Goal: Task Accomplishment & Management: Use online tool/utility

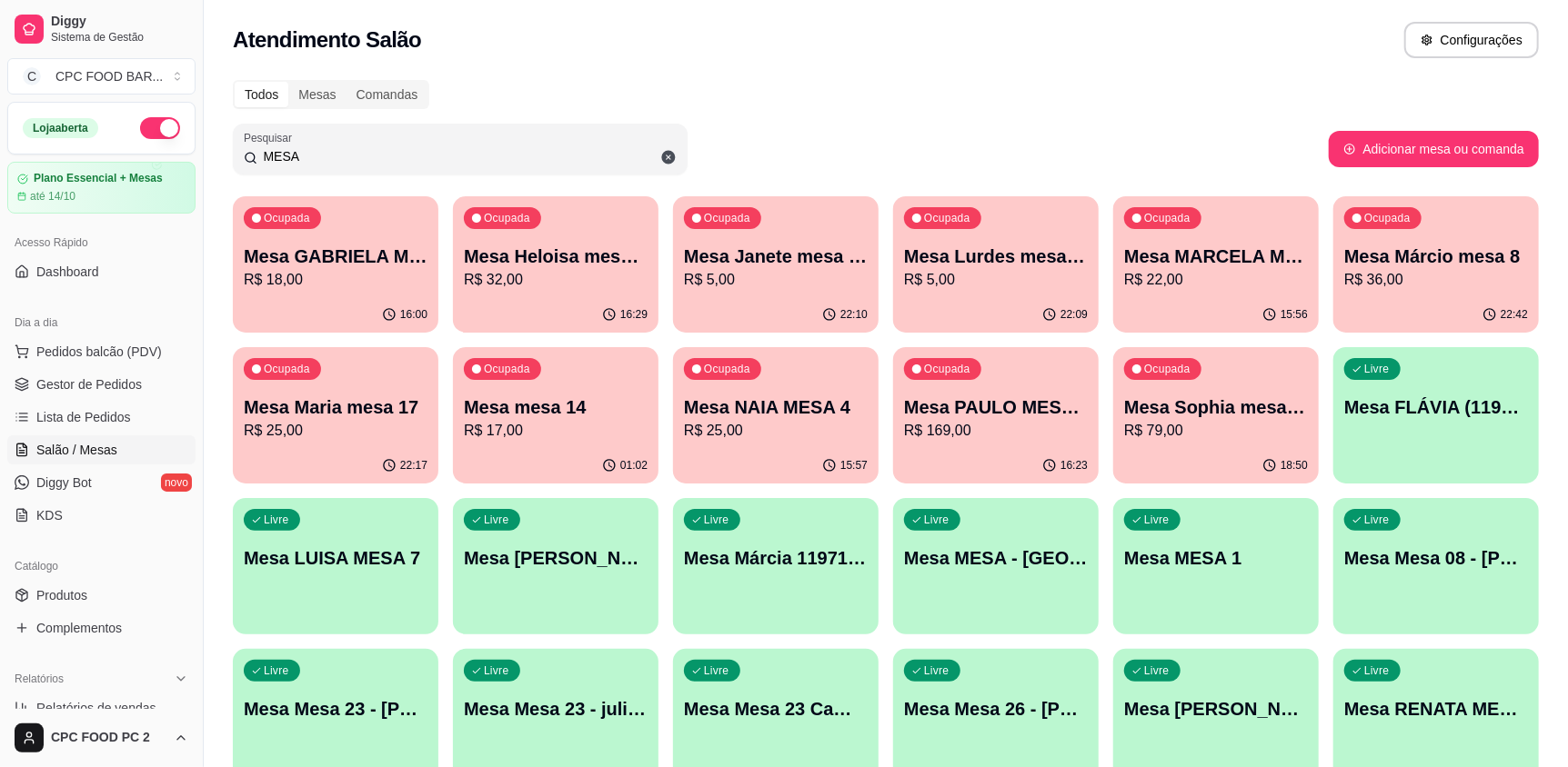
click at [427, 157] on input "MESA" at bounding box center [467, 156] width 420 height 18
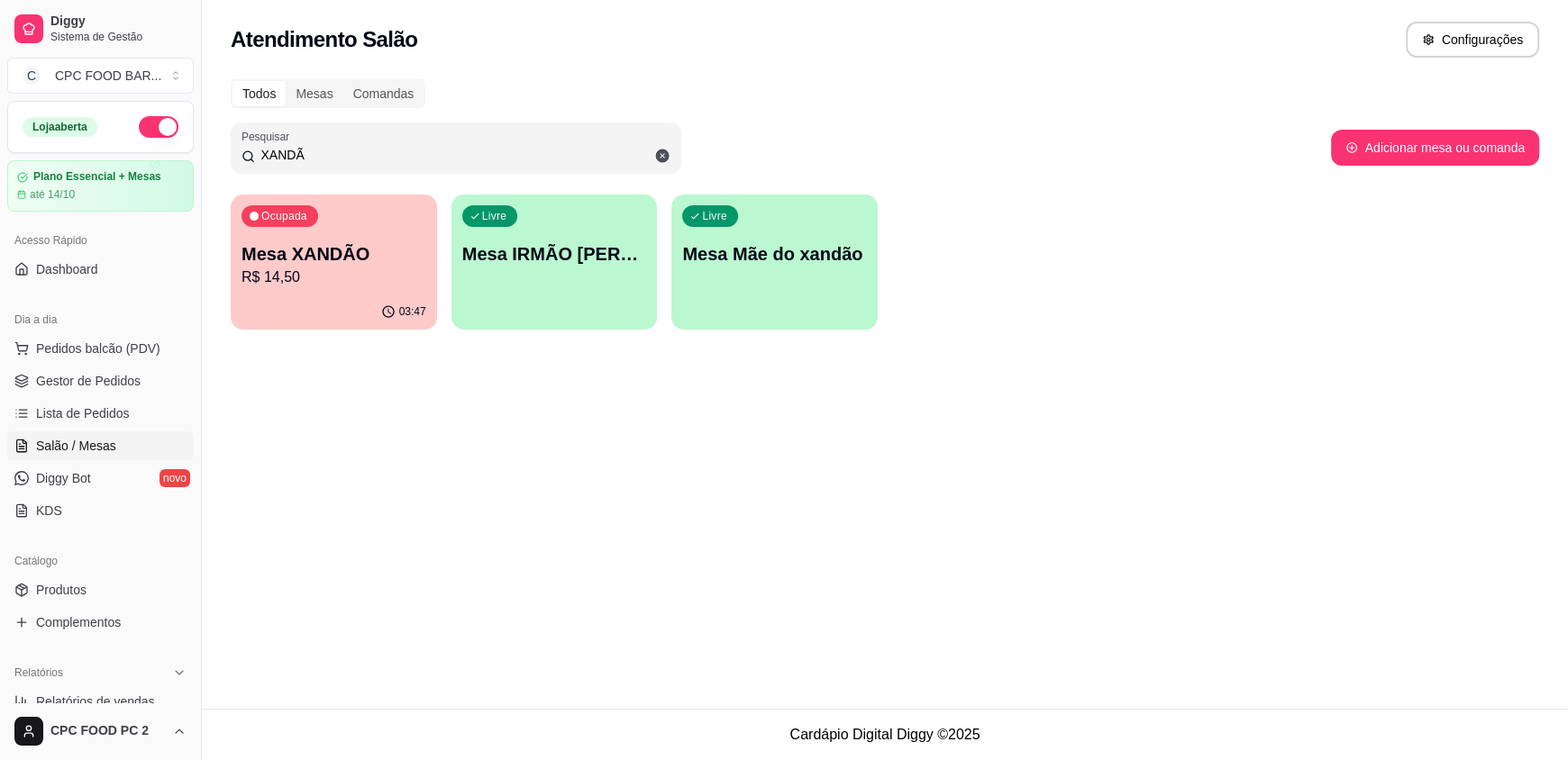
type input "XANDÃ"
click at [375, 249] on p "Mesa XANDÃO" at bounding box center [334, 254] width 184 height 25
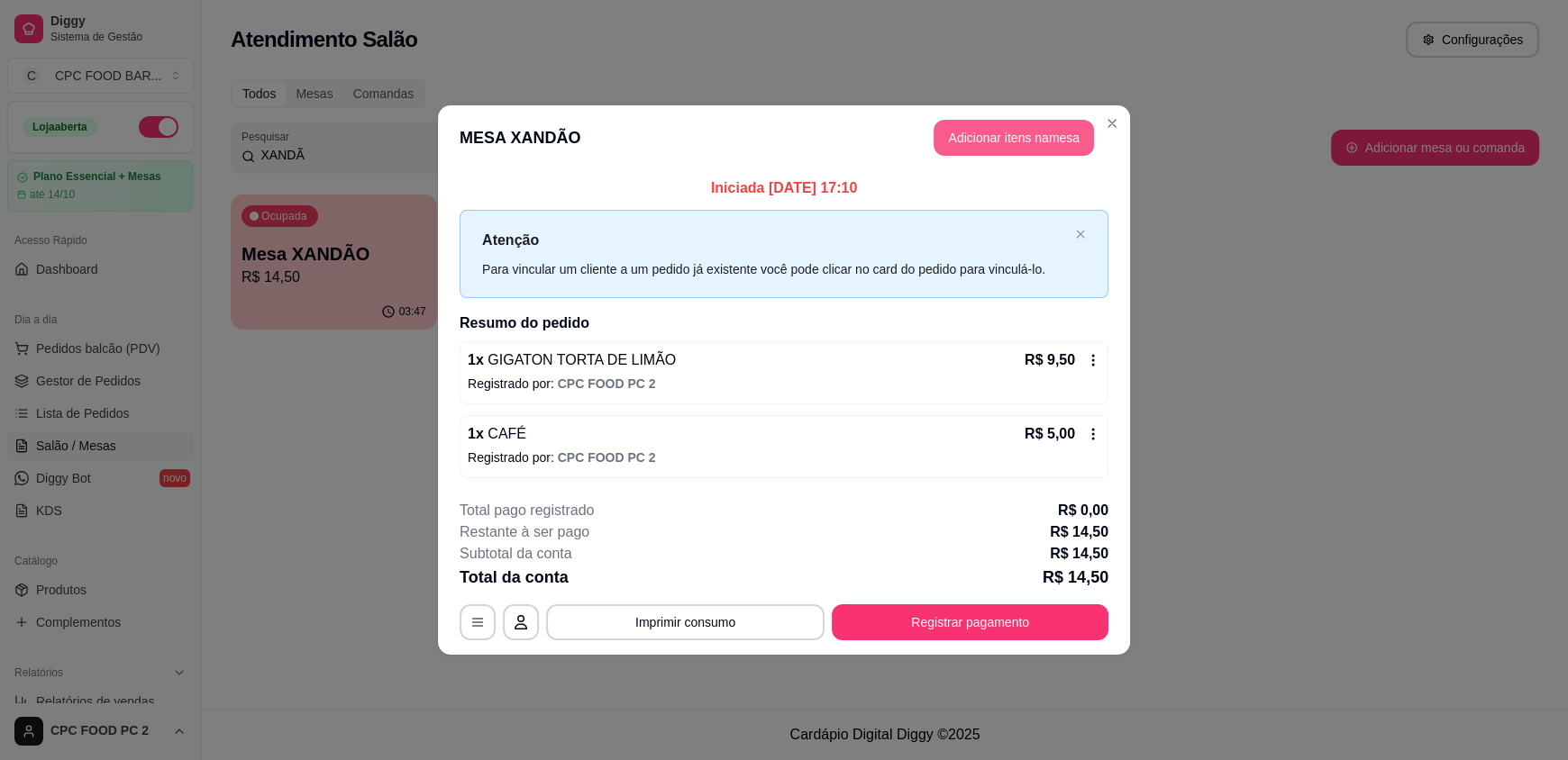
click at [993, 135] on button "Adicionar itens na mesa" at bounding box center [1013, 137] width 161 height 36
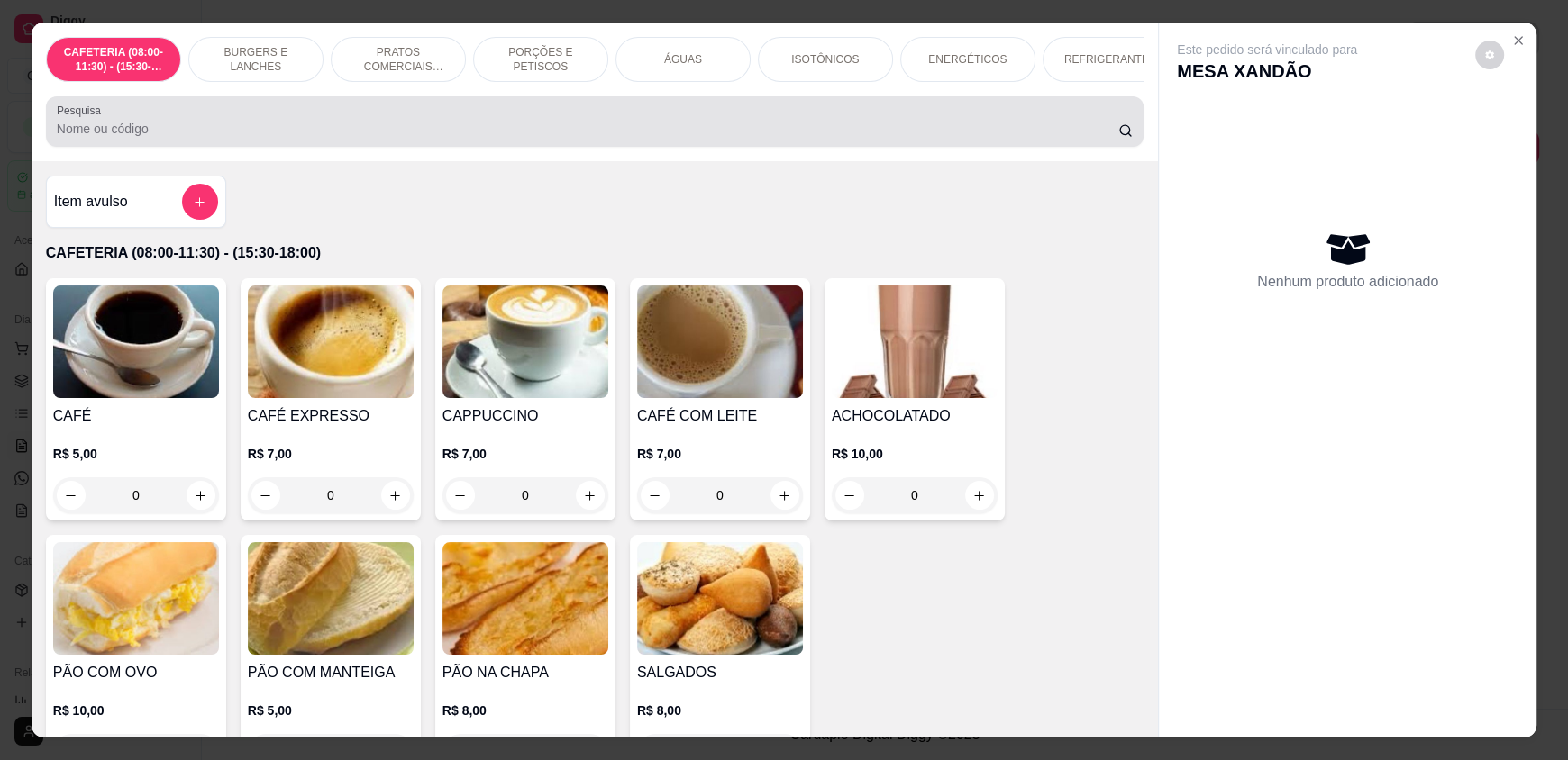
click at [525, 147] on div "Pesquisa" at bounding box center [594, 121] width 1098 height 51
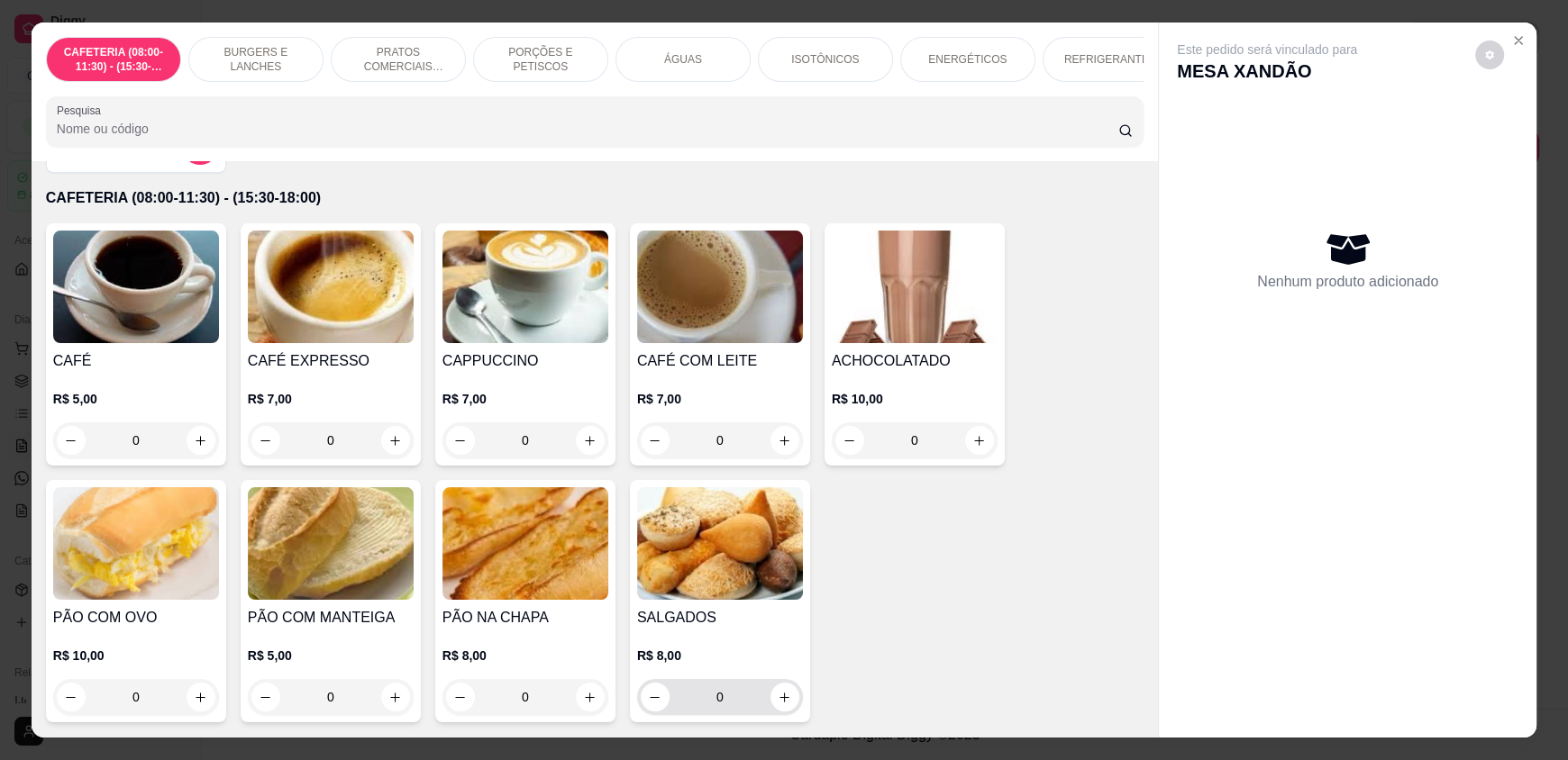
scroll to position [89, 0]
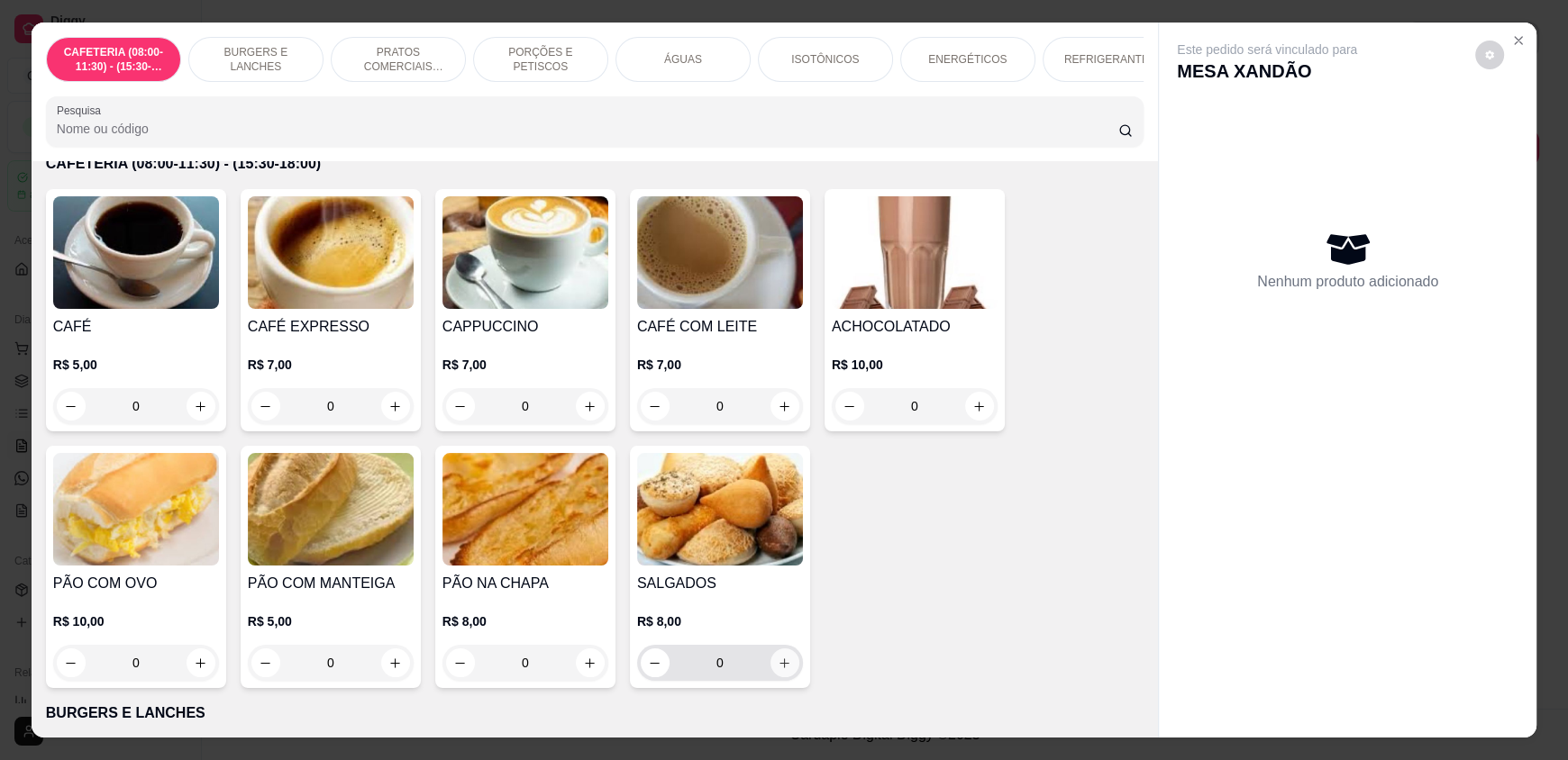
click at [781, 671] on icon "increase-product-quantity" at bounding box center [784, 663] width 13 height 13
type input "1"
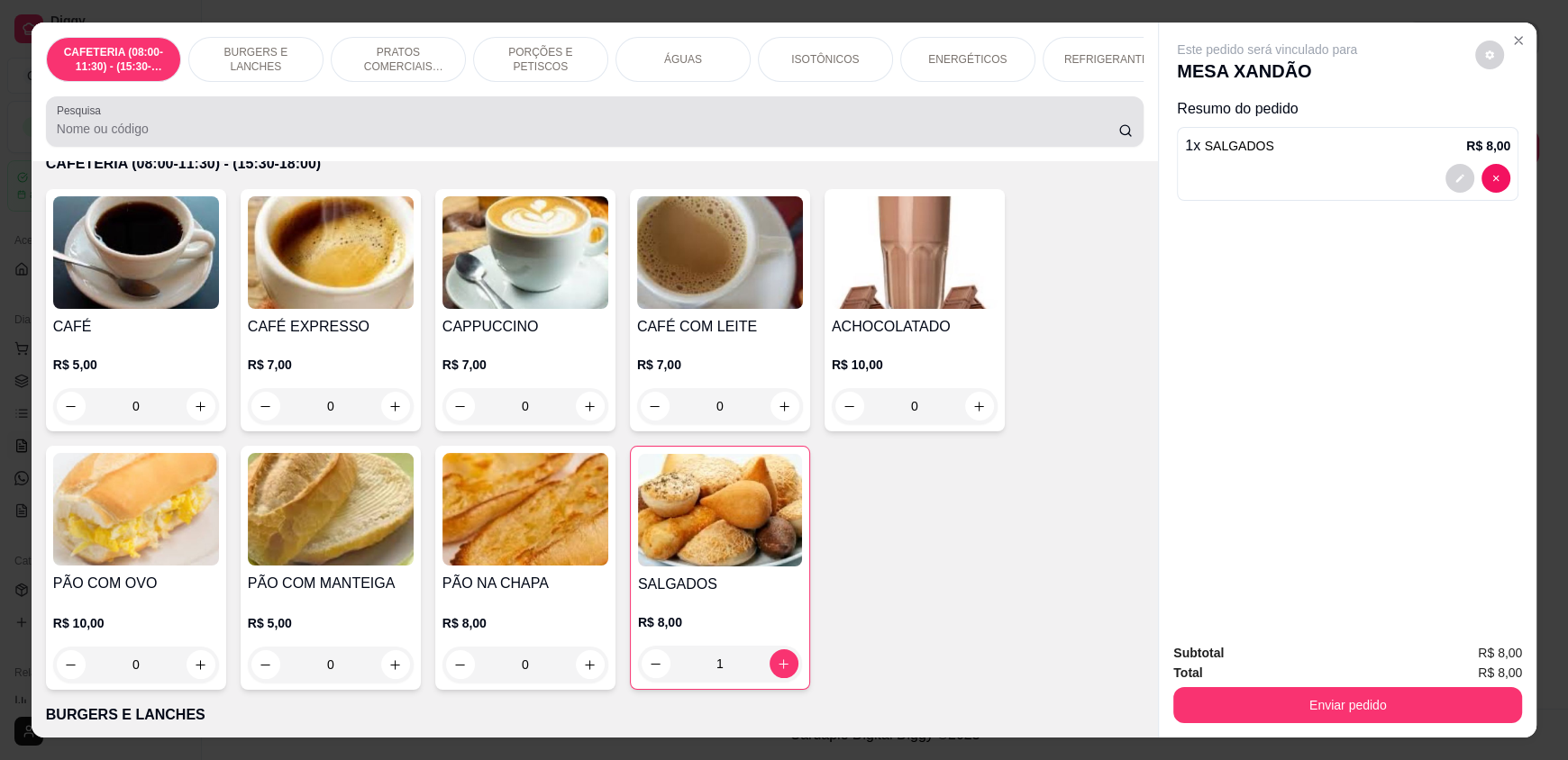
click at [246, 147] on div "Pesquisa" at bounding box center [594, 121] width 1098 height 51
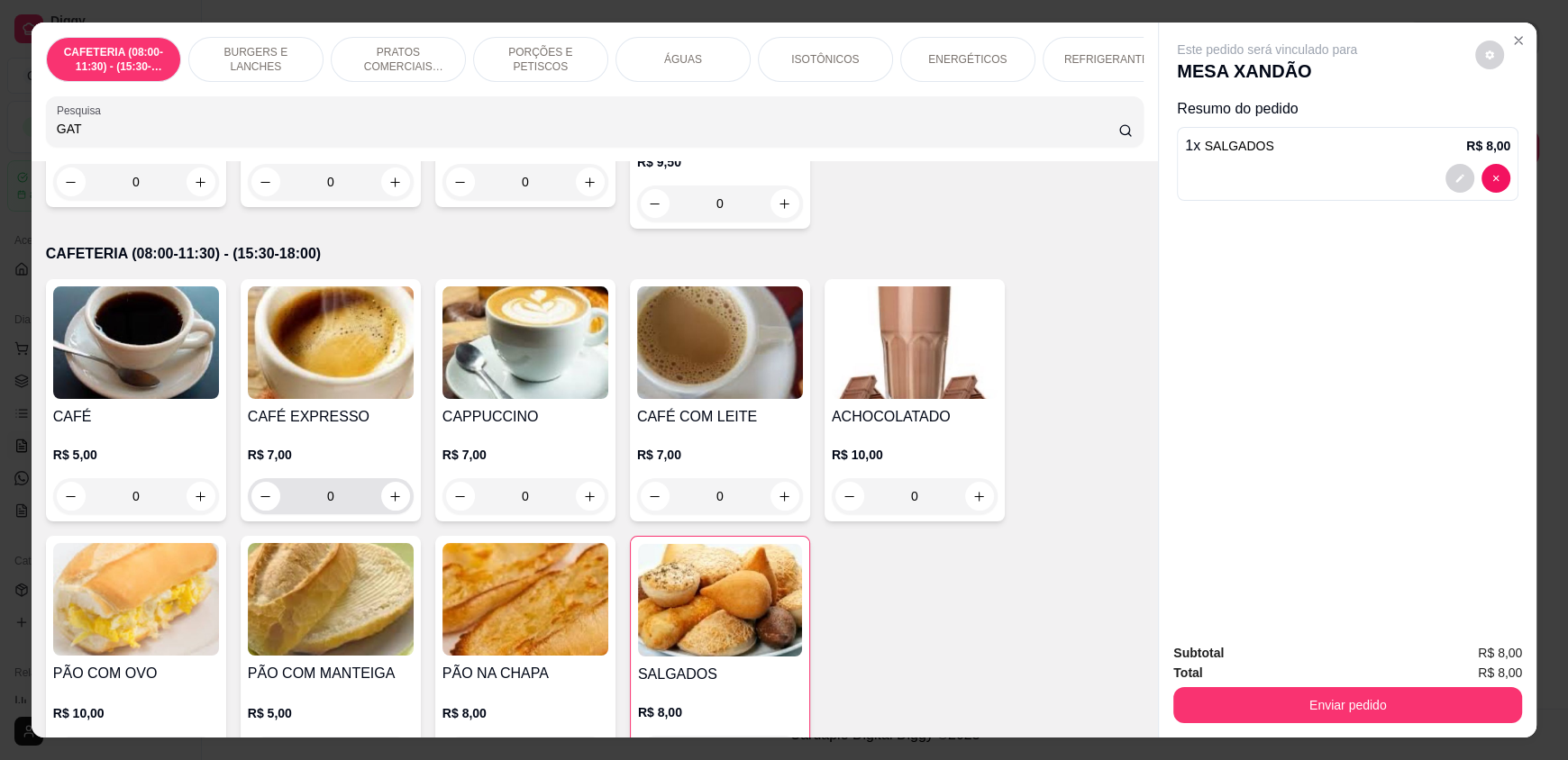
scroll to position [0, 0]
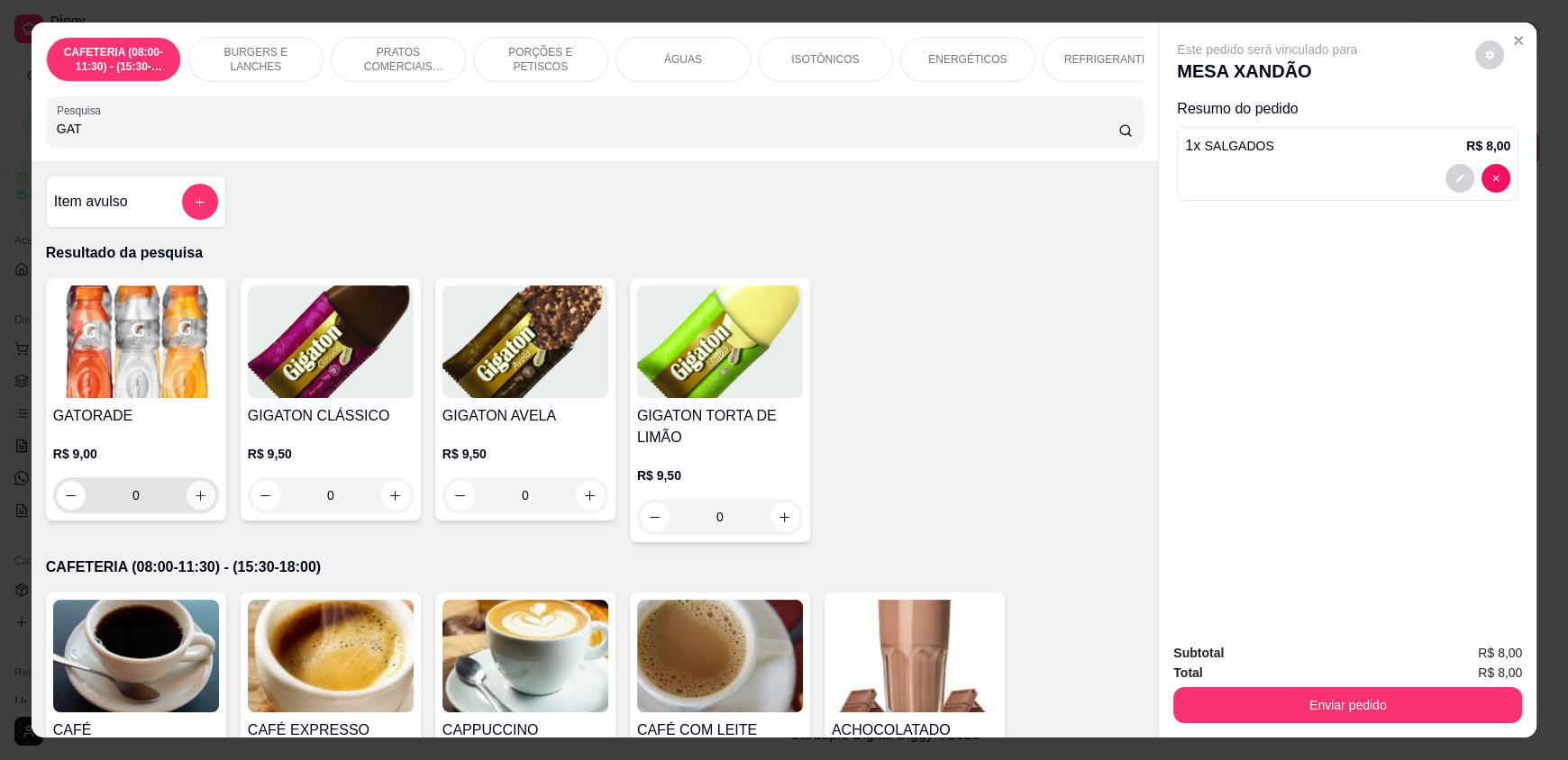
type input "GAT"
click at [194, 503] on icon "increase-product-quantity" at bounding box center [200, 496] width 13 height 13
type input "1"
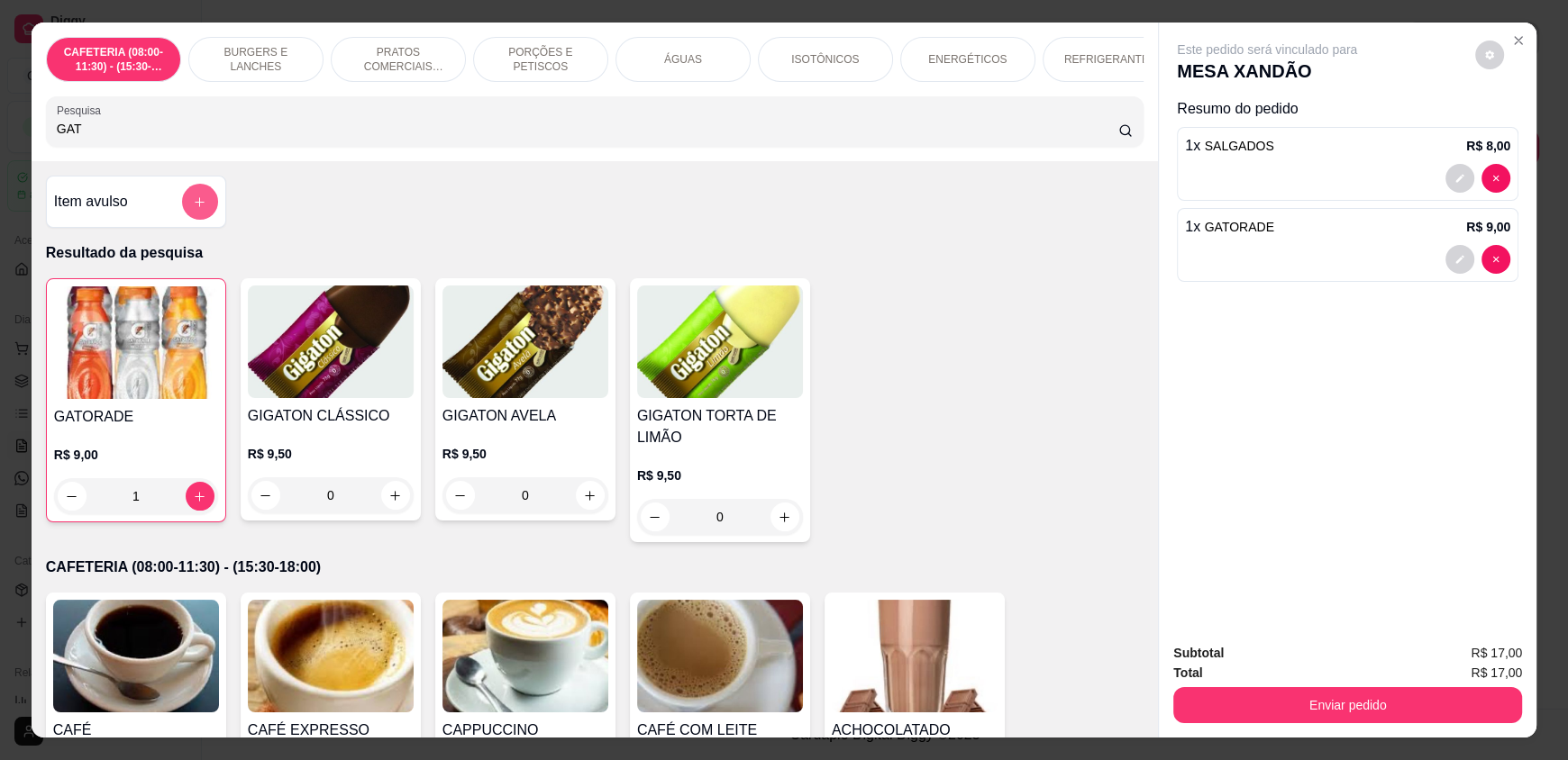
click at [193, 209] on icon "add-separate-item" at bounding box center [199, 202] width 13 height 13
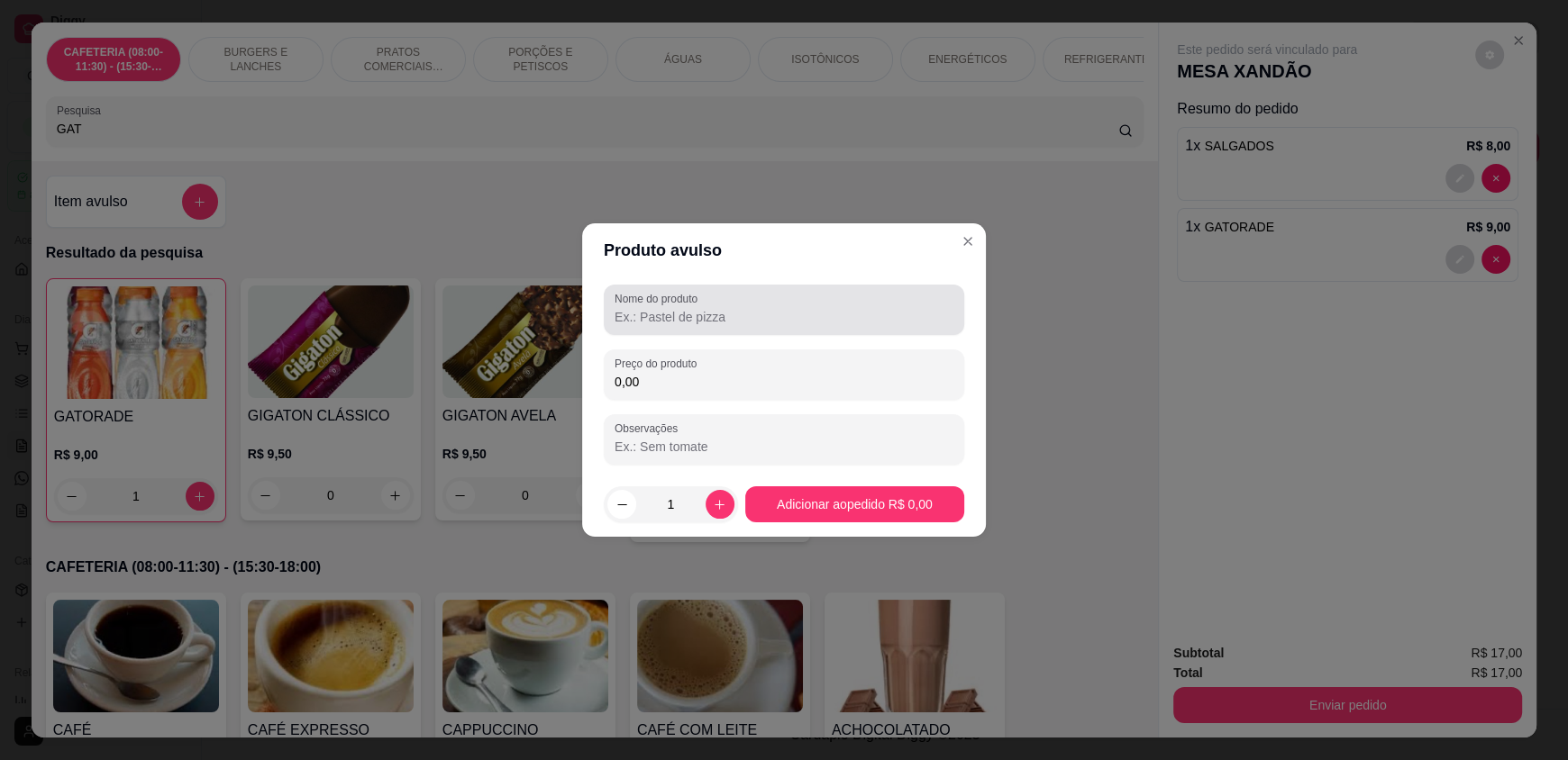
click at [785, 312] on input "Nome do produto" at bounding box center [784, 317] width 339 height 18
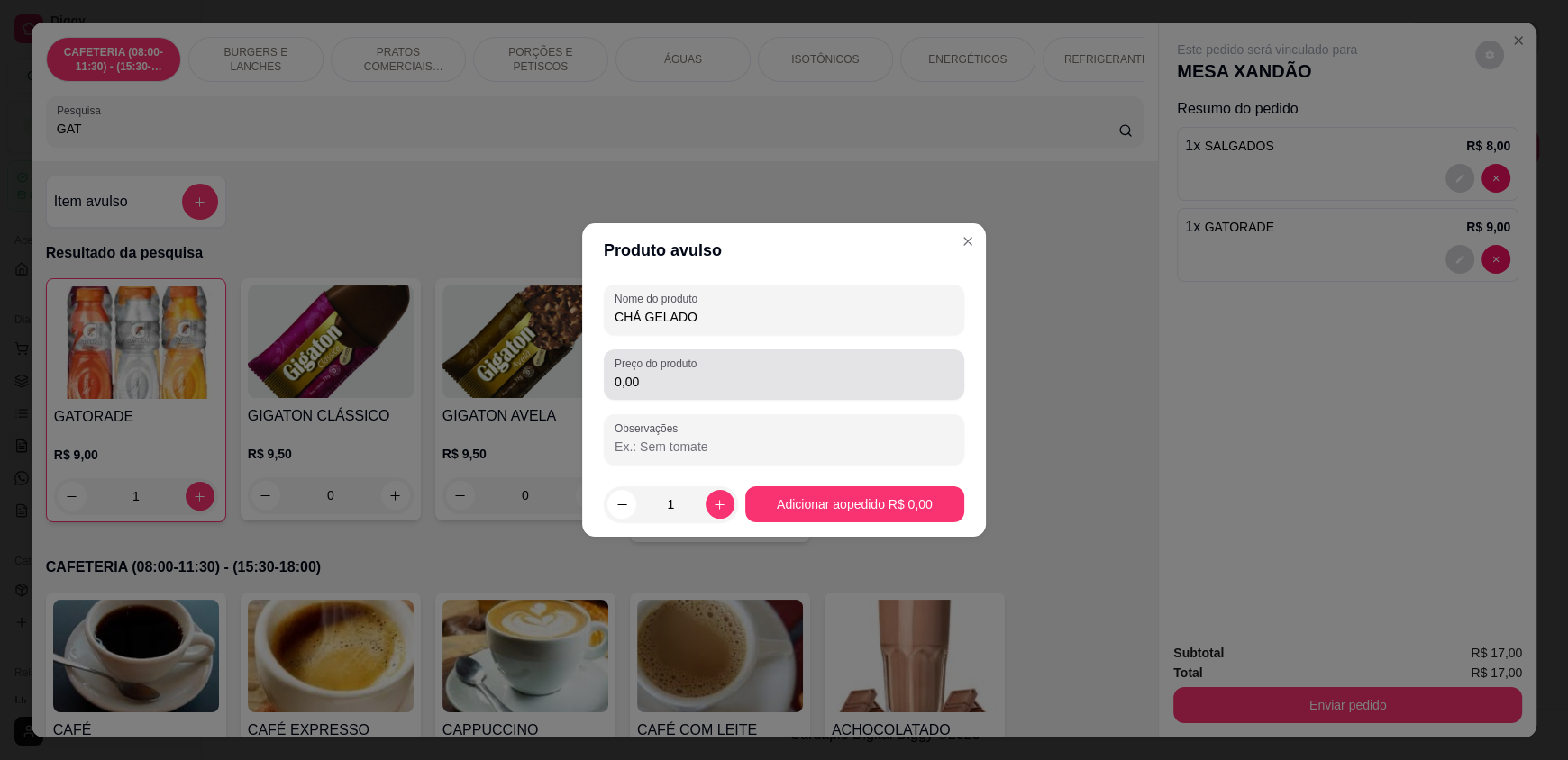
type input "CHÁ GELADO"
click at [805, 388] on input "0,00" at bounding box center [784, 382] width 339 height 18
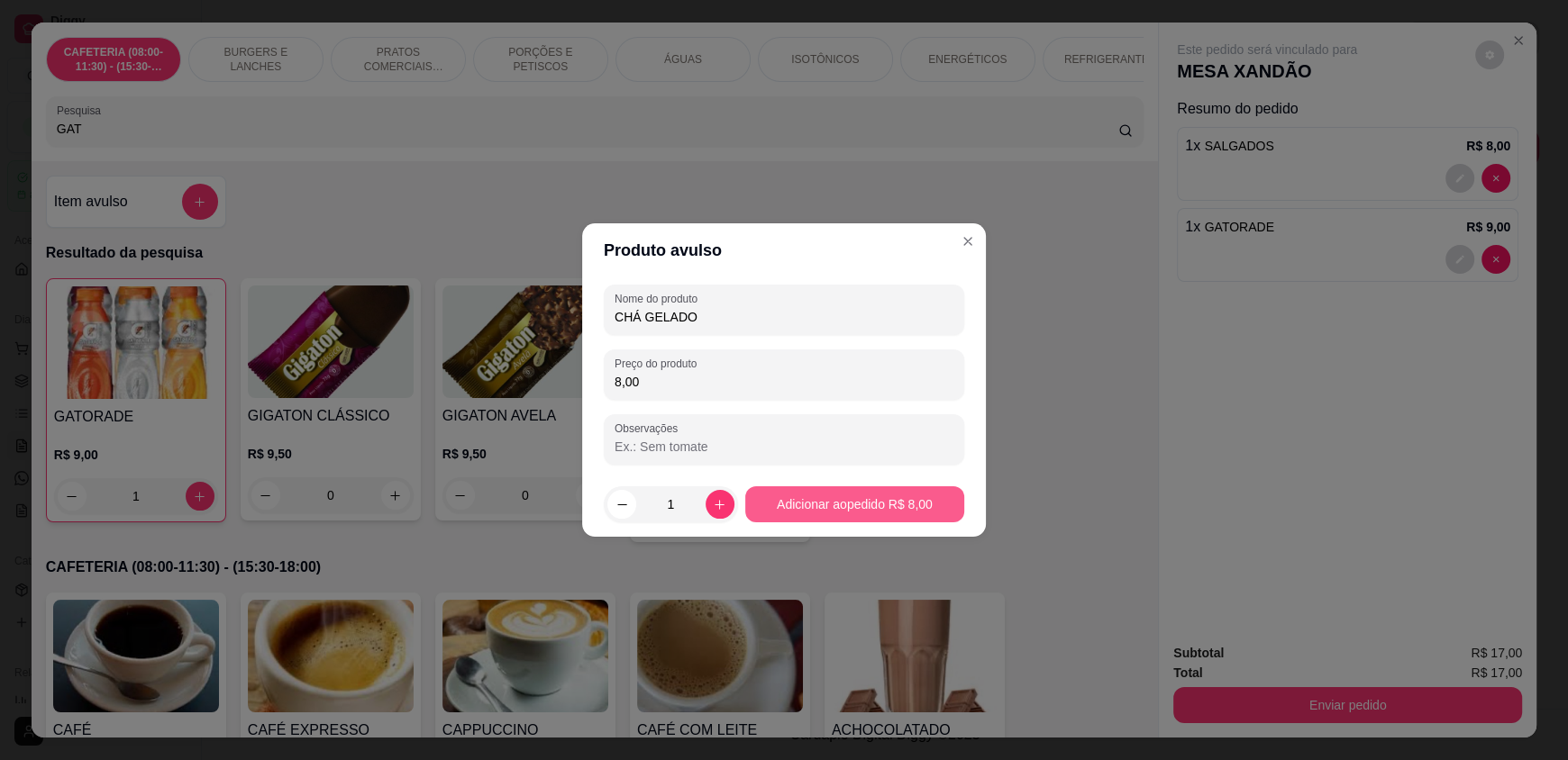
type input "8,00"
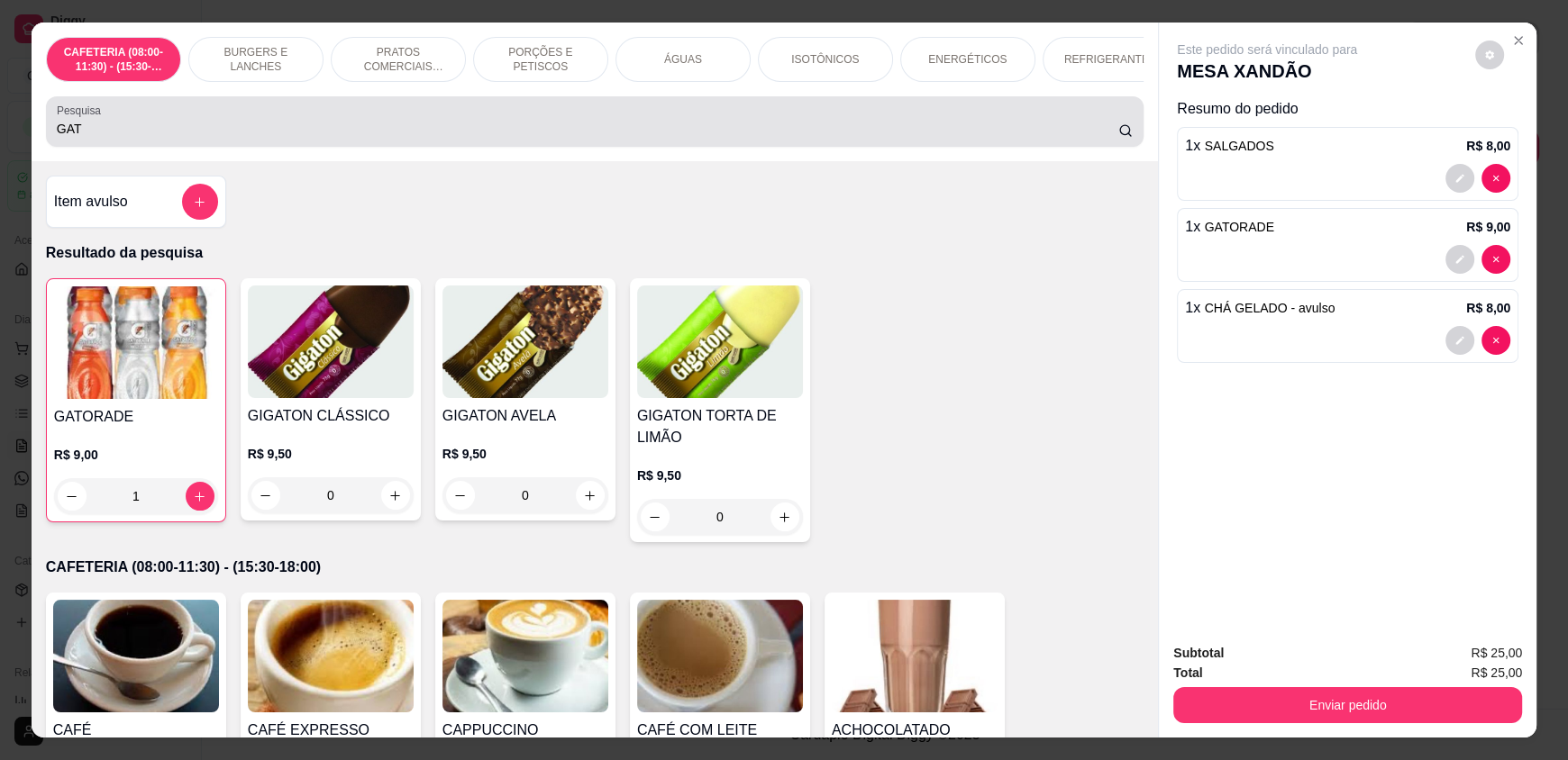
click at [154, 138] on input "GAT" at bounding box center [587, 128] width 1062 height 18
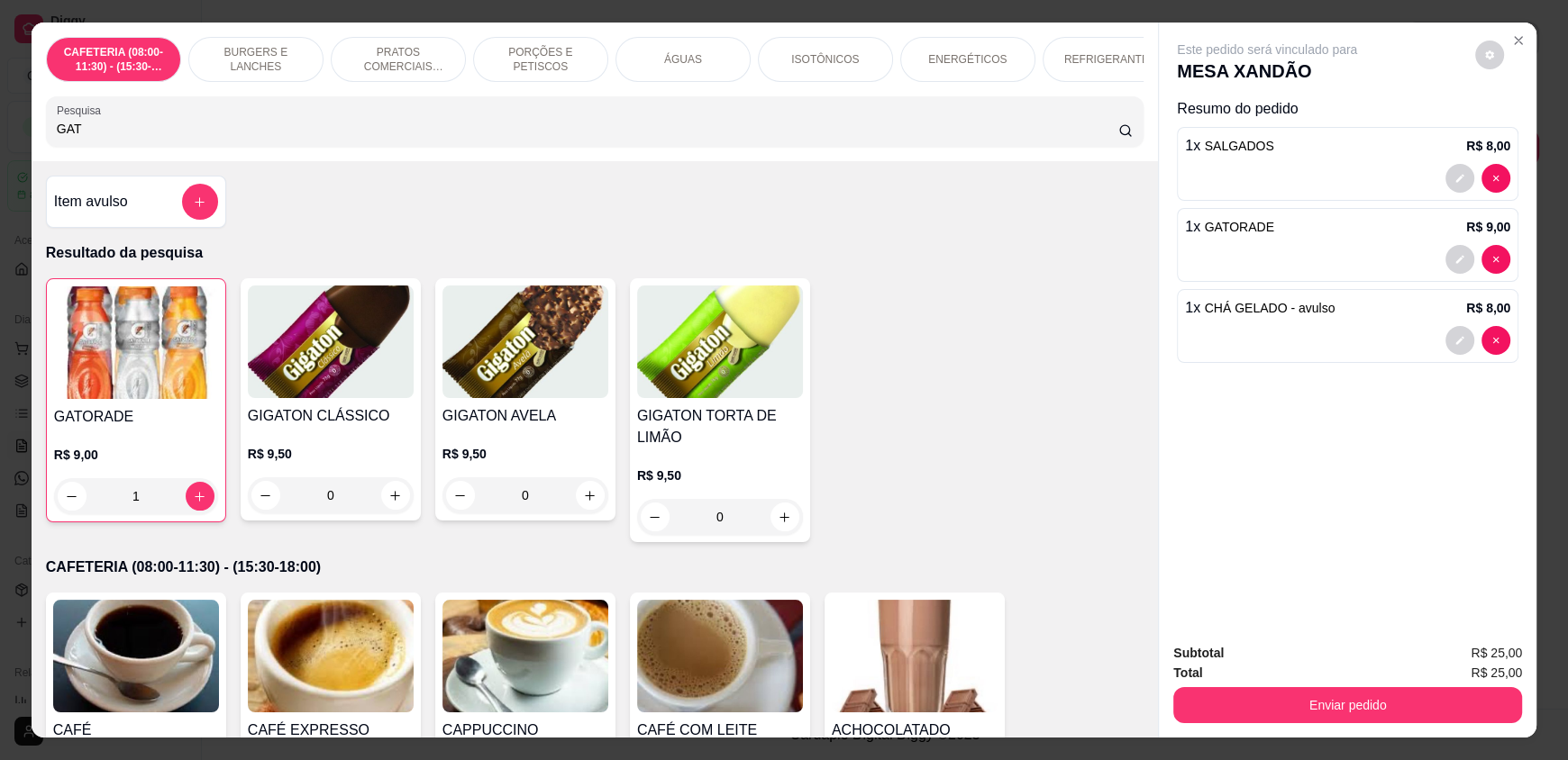
click at [150, 138] on input "GAT" at bounding box center [587, 128] width 1062 height 18
click at [138, 138] on input "GAT" at bounding box center [587, 128] width 1062 height 18
click at [119, 138] on input "GAT" at bounding box center [587, 128] width 1062 height 18
click at [116, 138] on input "GAT" at bounding box center [587, 128] width 1062 height 18
click at [114, 138] on input "GAT" at bounding box center [587, 128] width 1062 height 18
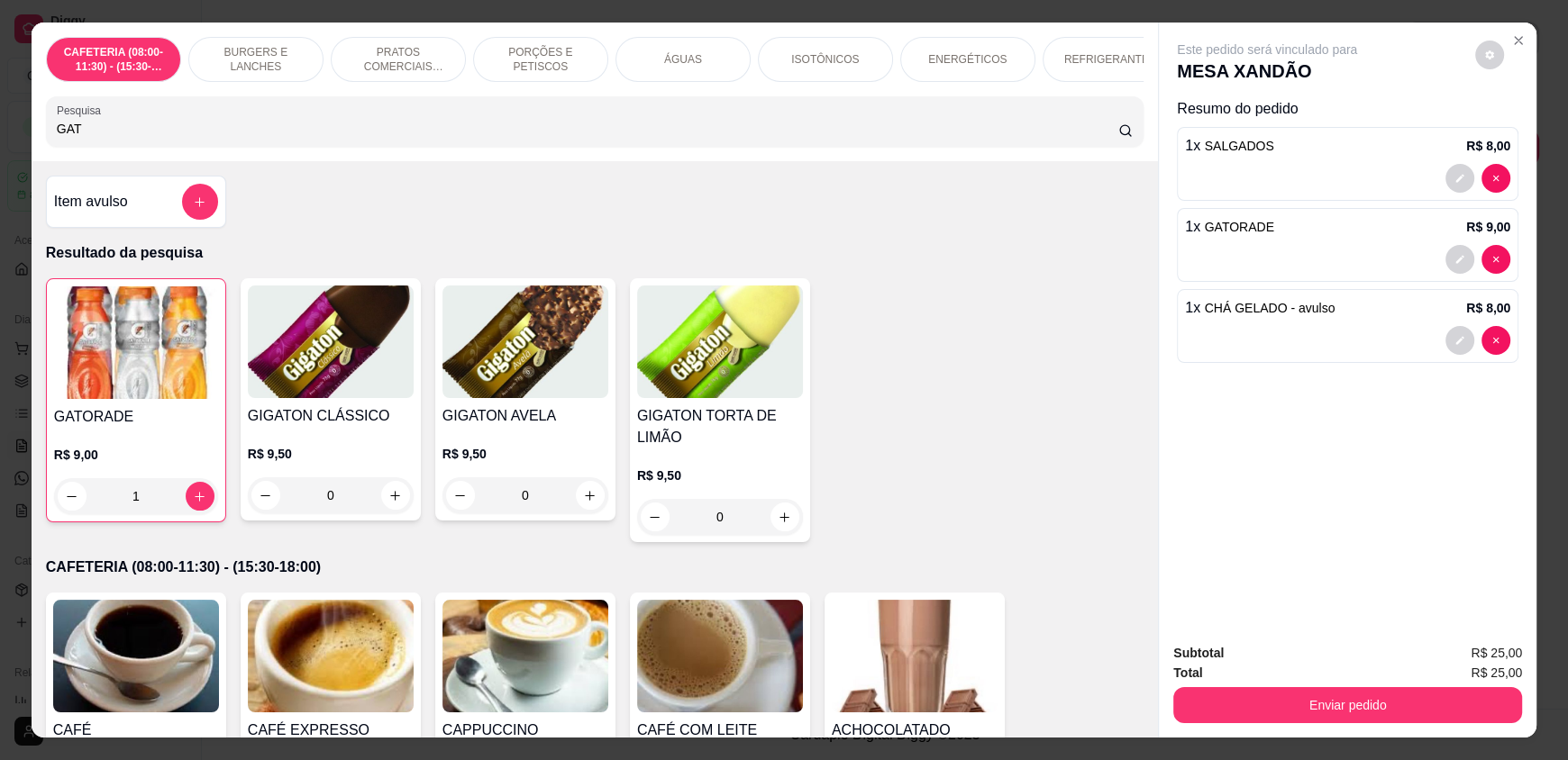
click at [87, 138] on input "GAT" at bounding box center [587, 128] width 1062 height 18
click at [84, 138] on input "GAT" at bounding box center [587, 128] width 1062 height 18
click at [81, 138] on input "GAT" at bounding box center [587, 128] width 1062 height 18
click at [79, 138] on input "GAT" at bounding box center [587, 128] width 1062 height 18
click at [196, 209] on icon "add-separate-item" at bounding box center [200, 202] width 13 height 13
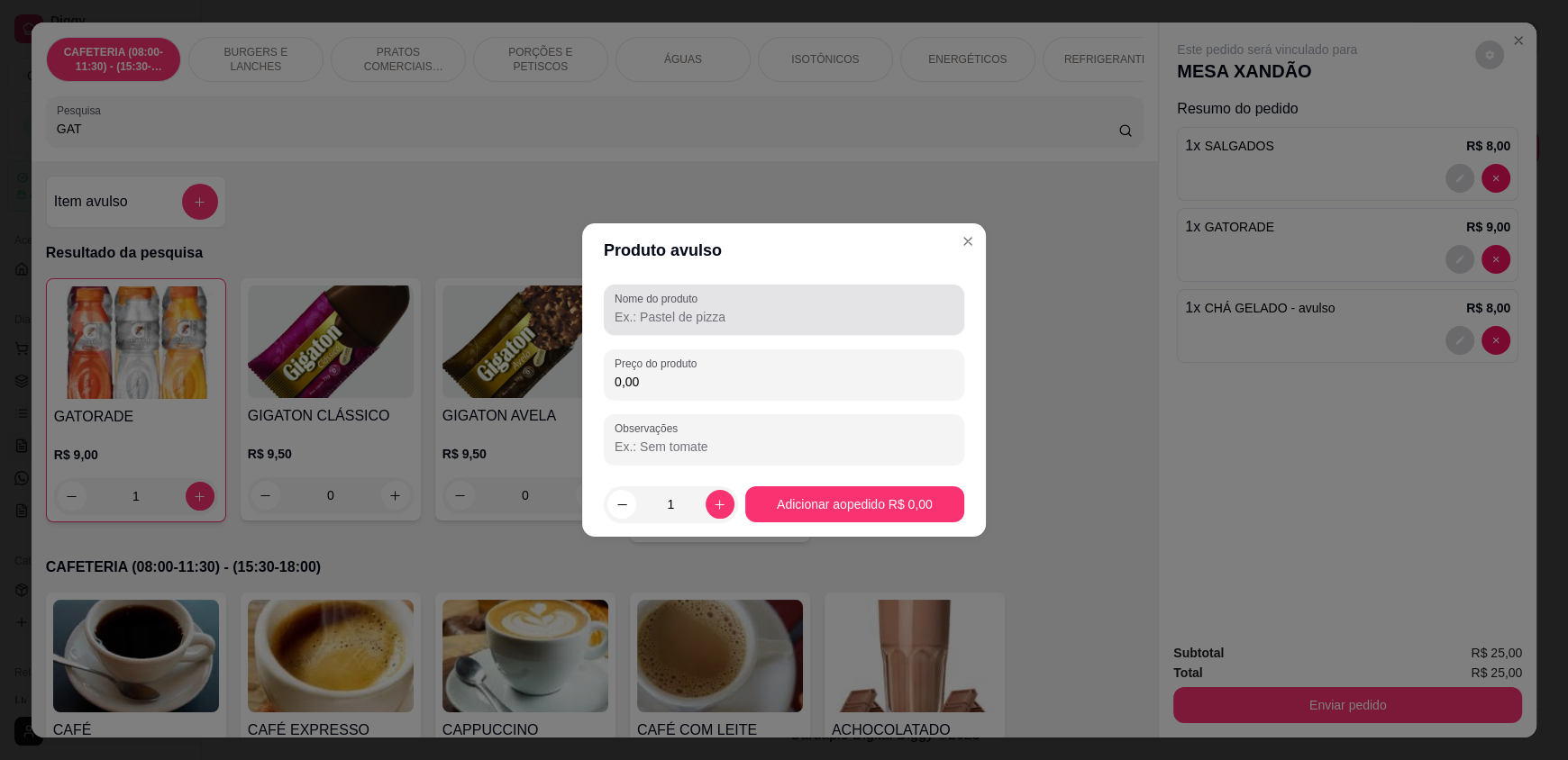
click at [760, 313] on input "Nome do produto" at bounding box center [784, 317] width 339 height 18
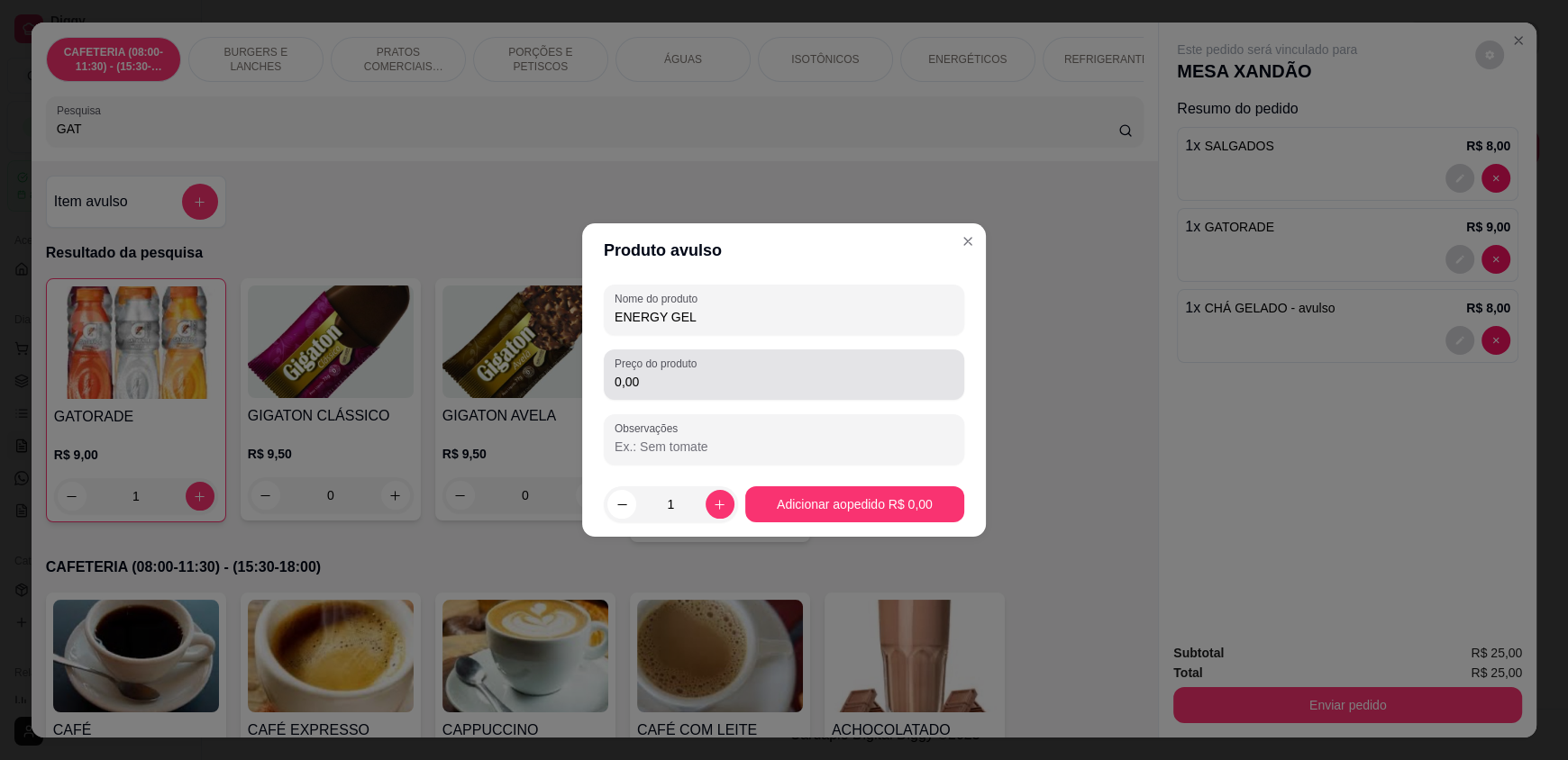
type input "ENERGY GEL"
click at [747, 379] on input "0,00" at bounding box center [784, 382] width 339 height 18
click at [637, 378] on input "8,00" at bounding box center [784, 382] width 339 height 18
click at [615, 379] on input "8,00" at bounding box center [784, 382] width 339 height 18
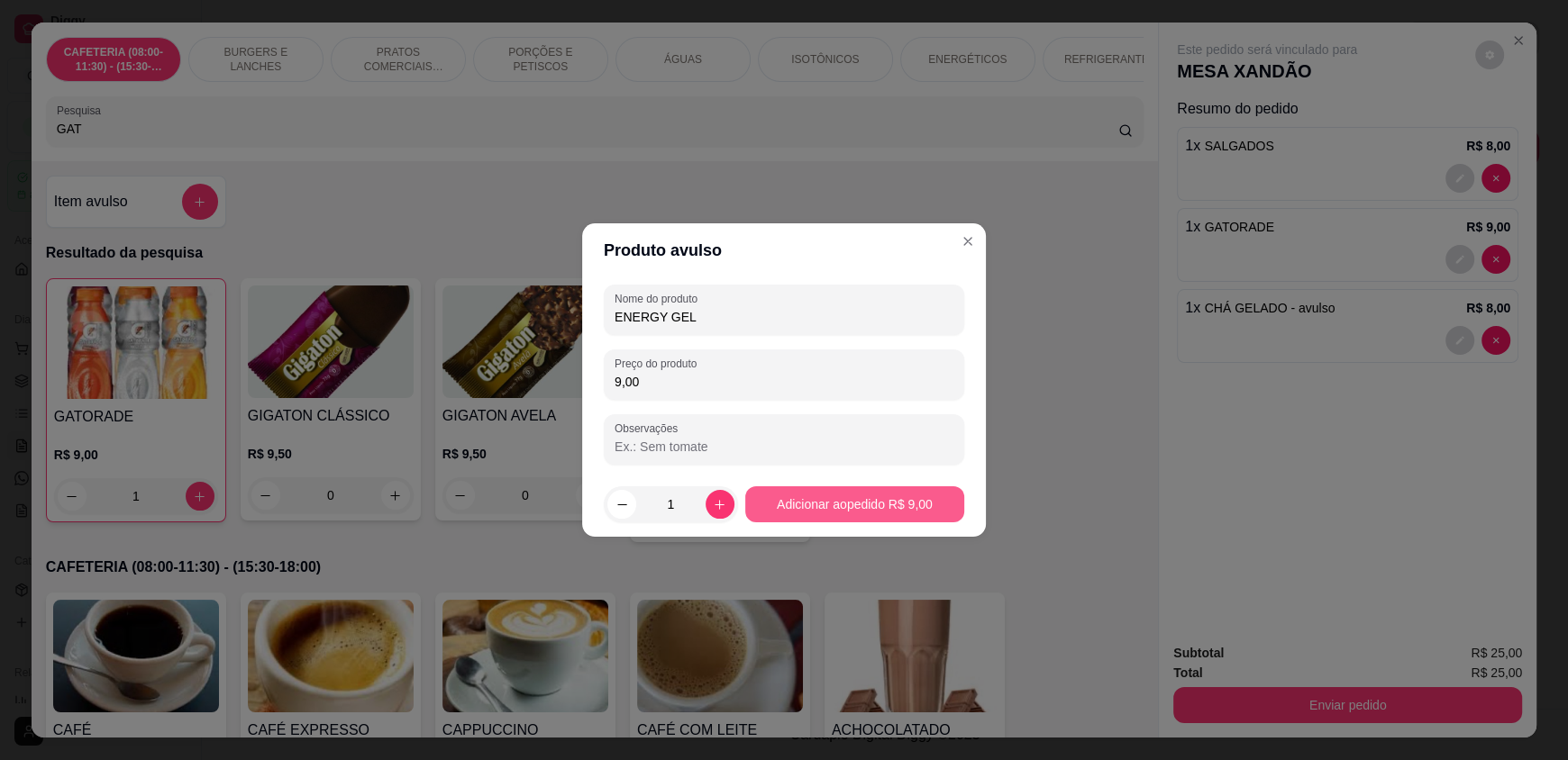
type input "9,00"
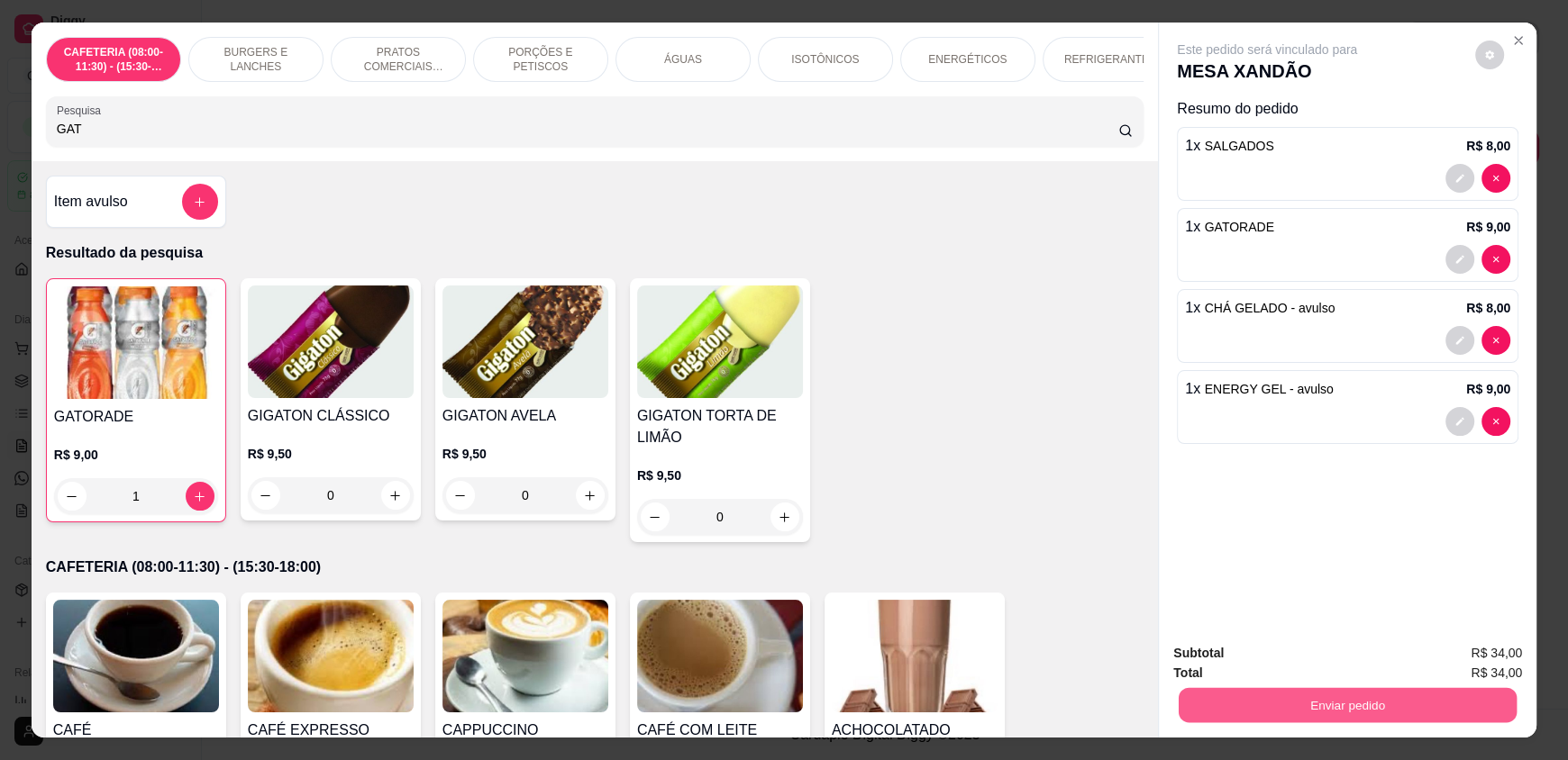
click at [1371, 708] on button "Enviar pedido" at bounding box center [1347, 705] width 338 height 35
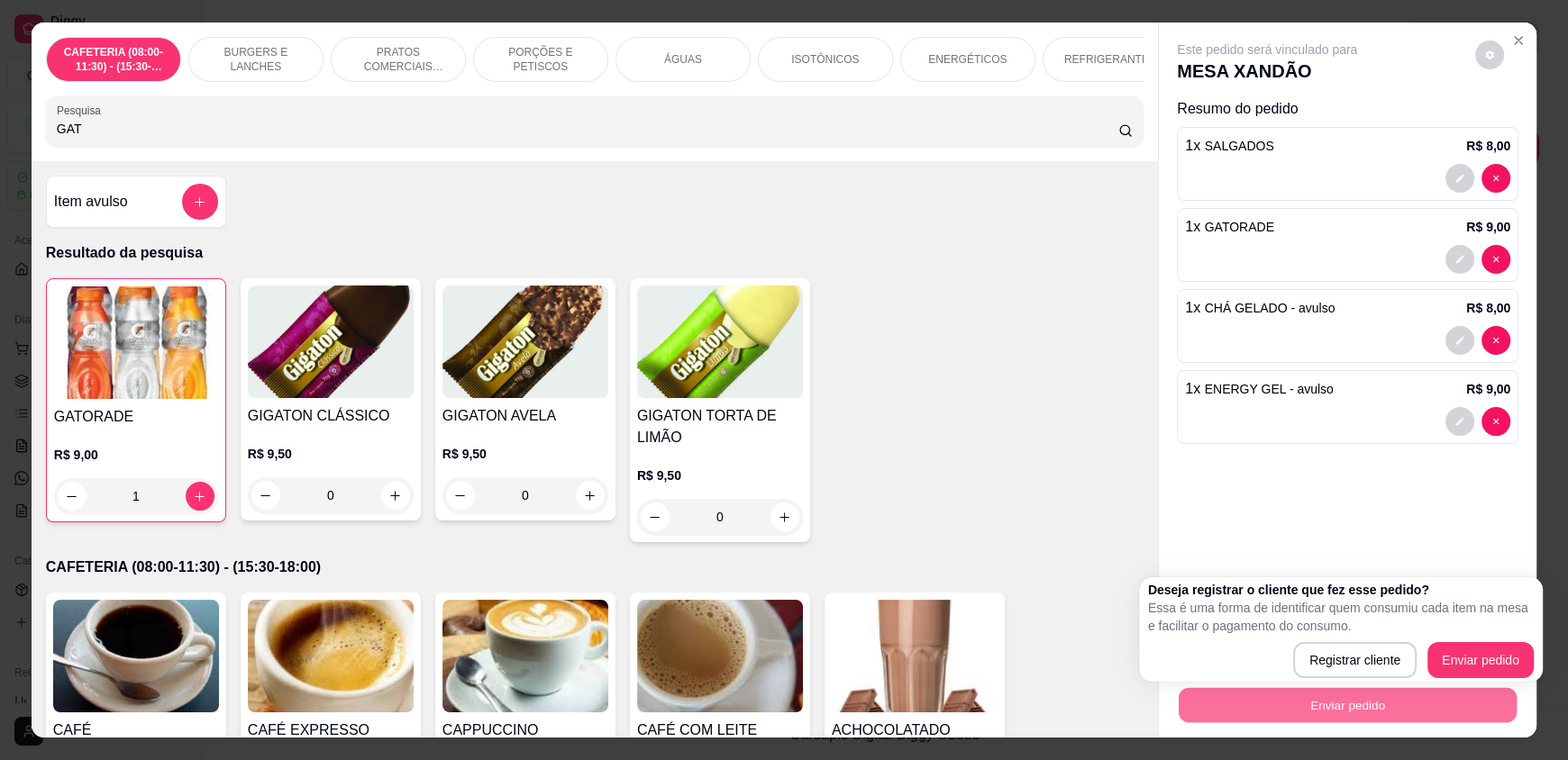
click at [1488, 639] on div "Deseja registrar o cliente que fez esse pedido? Essa é uma forma de identificar…" at bounding box center [1340, 629] width 386 height 97
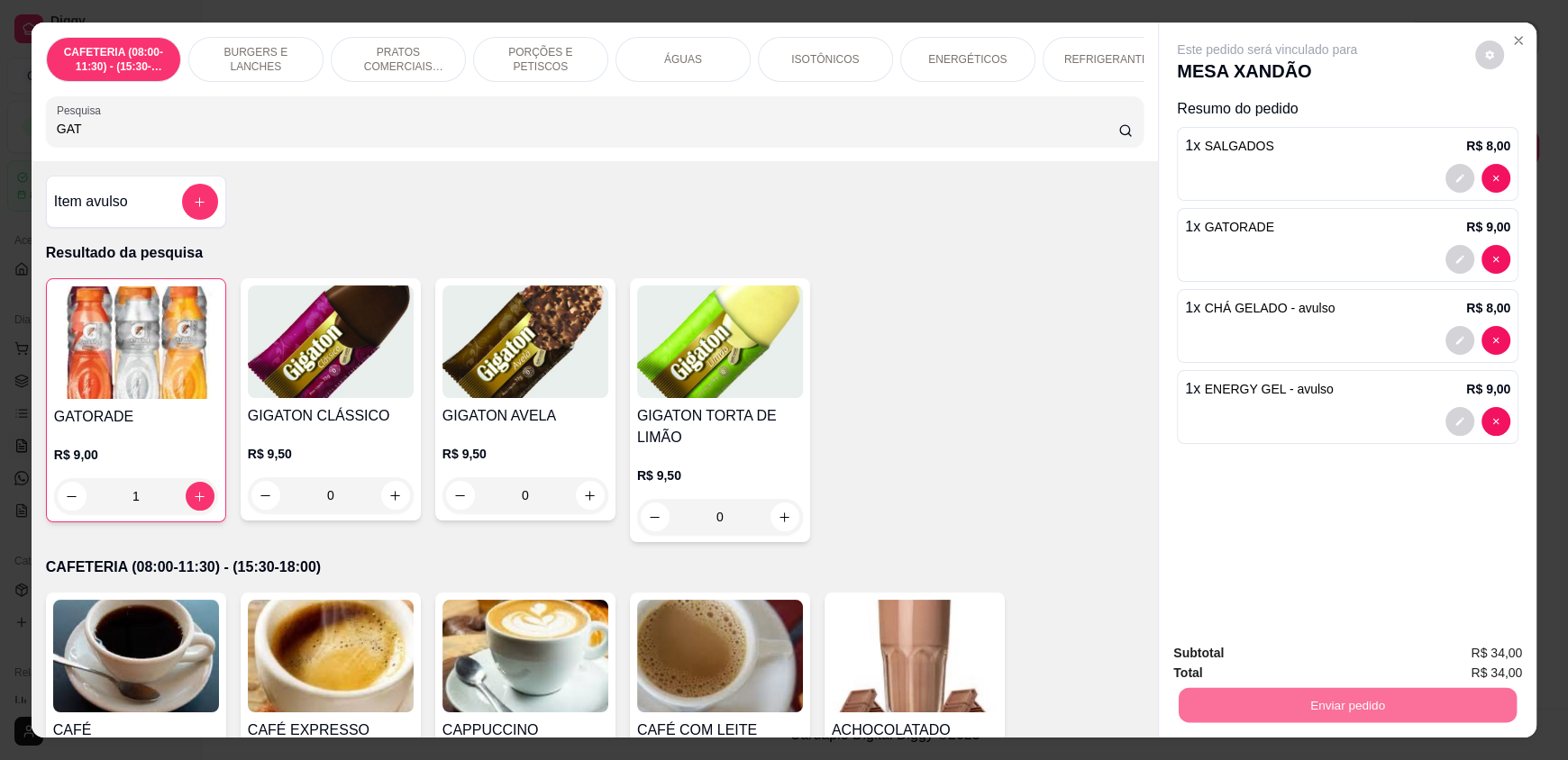
click at [1488, 653] on button "Enviar pedido" at bounding box center [1474, 660] width 99 height 33
